Goal: Find specific page/section: Find specific page/section

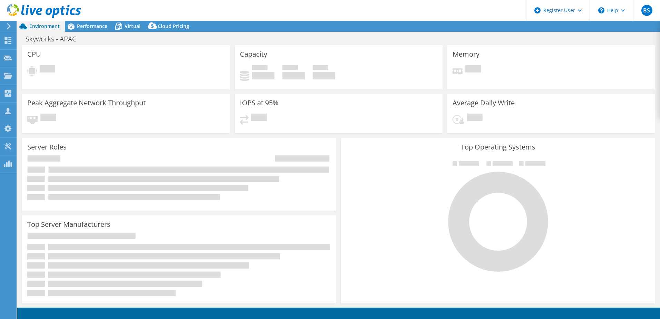
select select "USD"
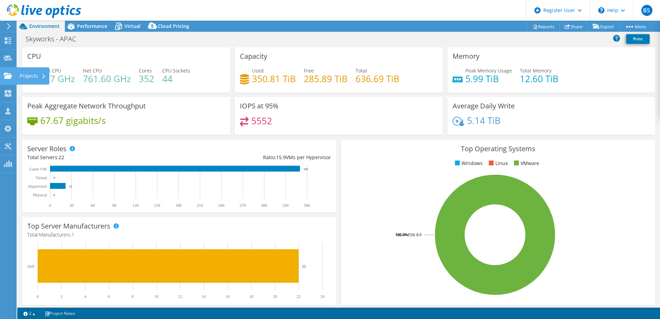
click at [23, 78] on div "Projects" at bounding box center [32, 75] width 33 height 17
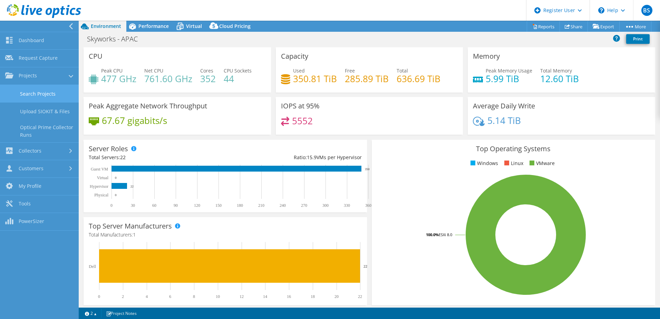
click at [27, 90] on link "Search Projects" at bounding box center [39, 94] width 79 height 18
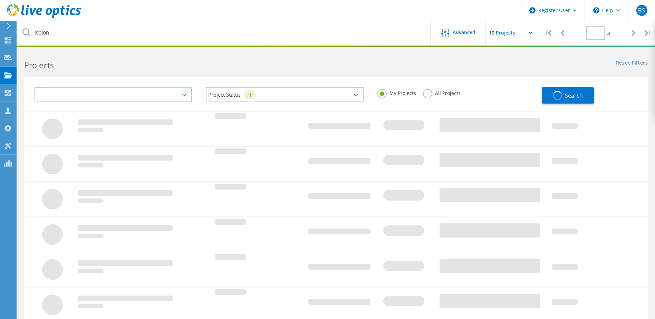
type input "1"
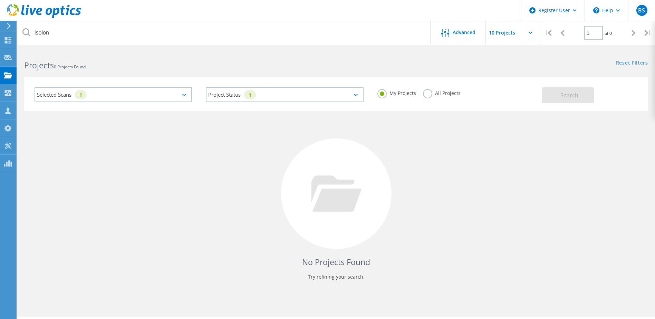
click at [138, 93] on div "Selected Scans 1" at bounding box center [113, 94] width 157 height 15
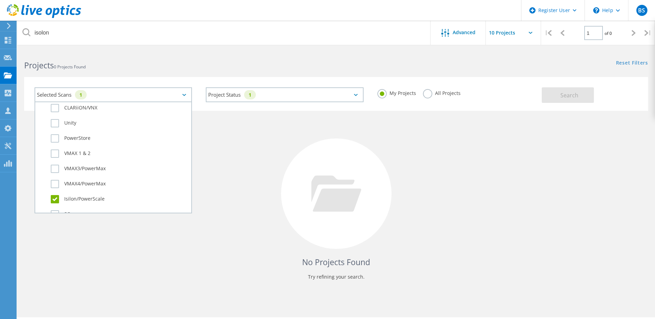
scroll to position [207, 0]
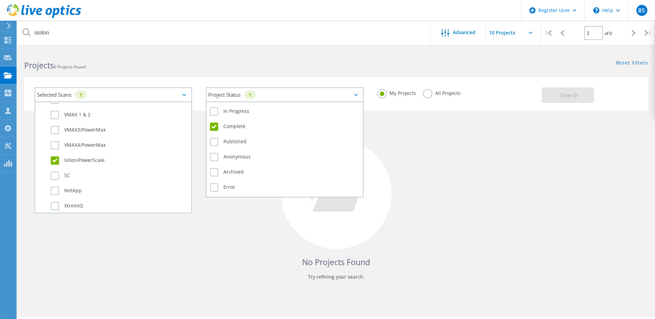
click at [276, 88] on div "Project Status 1" at bounding box center [284, 94] width 157 height 15
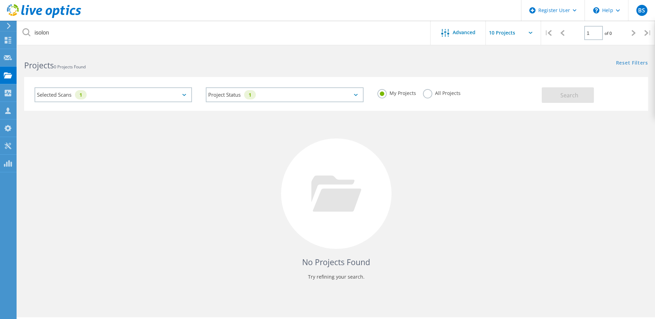
click at [433, 93] on label "All Projects" at bounding box center [442, 92] width 38 height 7
click at [0, 0] on input "All Projects" at bounding box center [0, 0] width 0 height 0
click at [569, 98] on span "Search" at bounding box center [569, 95] width 18 height 8
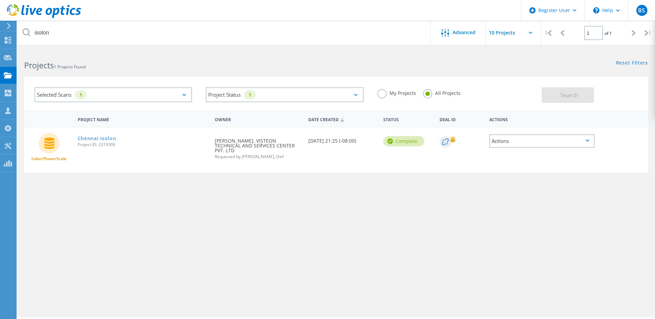
click at [125, 92] on div "Selected Scans 1" at bounding box center [113, 94] width 157 height 15
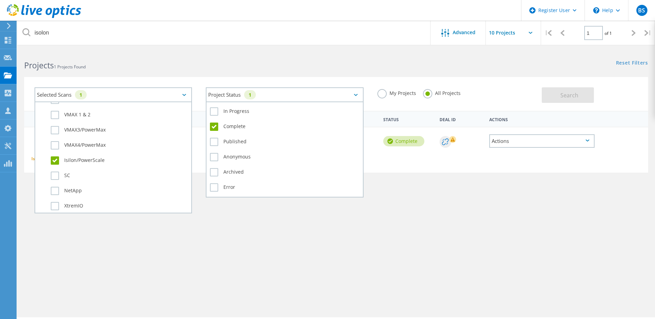
click at [269, 89] on div "Project Status 1" at bounding box center [284, 94] width 157 height 15
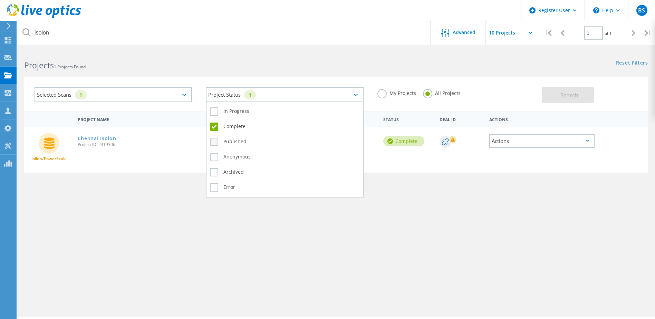
click at [237, 143] on label "Published" at bounding box center [284, 142] width 149 height 8
click at [0, 0] on input "Published" at bounding box center [0, 0] width 0 height 0
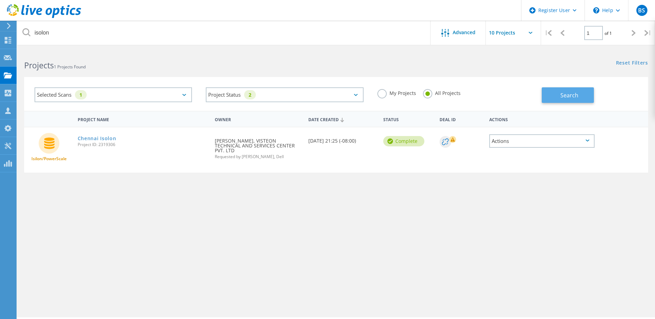
click at [572, 94] on span "Search" at bounding box center [569, 95] width 18 height 8
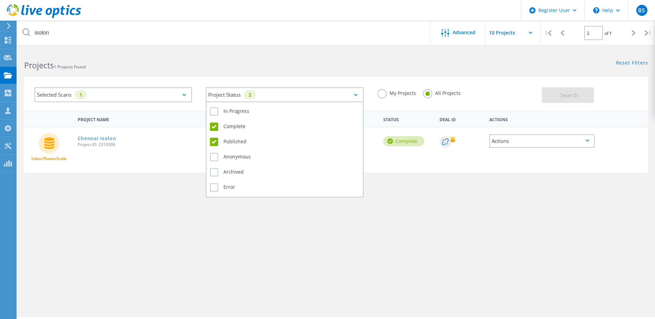
click at [255, 89] on div "Project Status 2" at bounding box center [284, 94] width 157 height 15
click at [240, 141] on label "Published" at bounding box center [284, 142] width 149 height 8
click at [0, 0] on input "Published" at bounding box center [0, 0] width 0 height 0
click at [233, 127] on label "Complete" at bounding box center [284, 127] width 149 height 8
click at [0, 0] on input "Complete" at bounding box center [0, 0] width 0 height 0
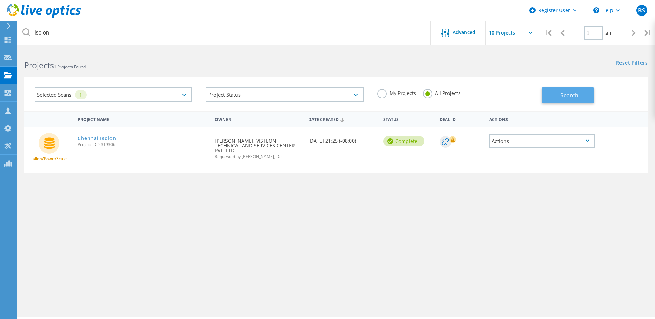
click at [563, 98] on span "Search" at bounding box center [569, 95] width 18 height 8
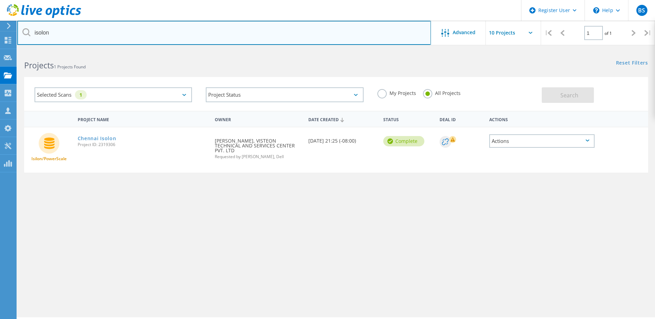
drag, startPoint x: 112, startPoint y: 34, endPoint x: 1, endPoint y: 15, distance: 113.2
click at [1, 50] on div "Register User \n Help Explore Helpful Articles Contact Support BS Dell User Bry…" at bounding box center [327, 194] width 655 height 288
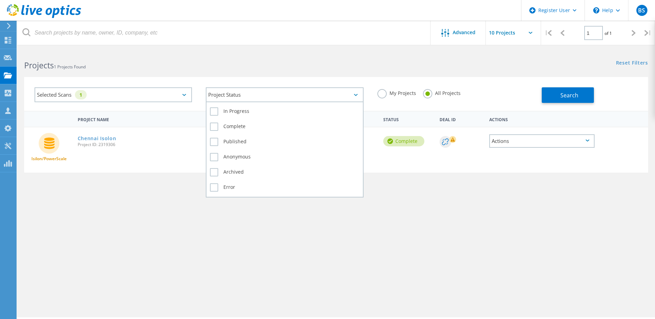
click at [297, 91] on div "Project Status" at bounding box center [284, 94] width 157 height 15
click at [251, 128] on label "Complete" at bounding box center [284, 127] width 149 height 8
click at [0, 0] on input "Complete" at bounding box center [0, 0] width 0 height 0
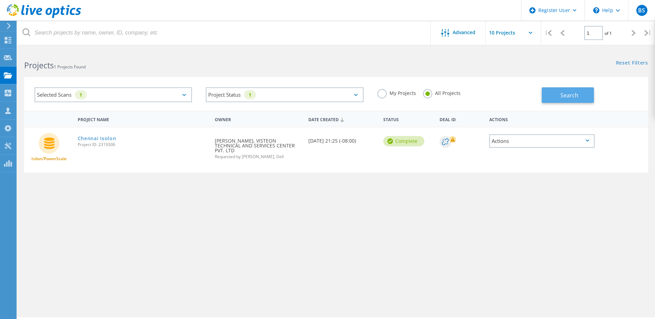
click at [563, 95] on span "Search" at bounding box center [569, 95] width 18 height 8
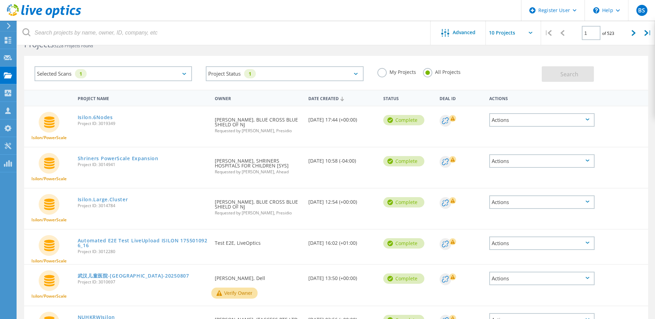
scroll to position [0, 0]
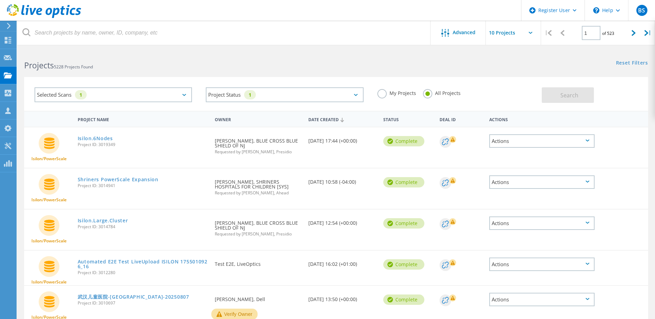
click at [400, 52] on div "Reset Filters Show Filters" at bounding box center [495, 56] width 319 height 13
click at [506, 39] on input "text" at bounding box center [520, 33] width 69 height 24
click at [509, 85] on div "Show 40 Projects" at bounding box center [520, 84] width 68 height 11
type input "Show 40 Projects"
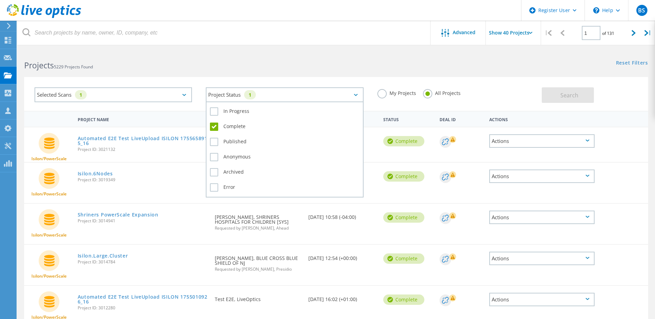
click at [325, 99] on div "Project Status 1" at bounding box center [284, 94] width 157 height 15
click at [300, 93] on div "Project Status 1" at bounding box center [284, 94] width 157 height 15
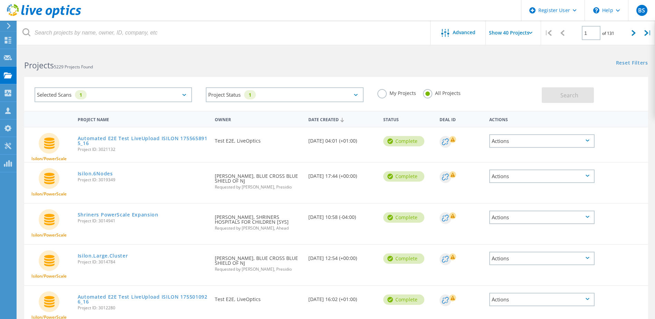
click at [309, 76] on div "Selected Scans 1 Project Status 1 In Progress Complete Published Anonymous Arch…" at bounding box center [336, 89] width 638 height 42
